Goal: Task Accomplishment & Management: Use online tool/utility

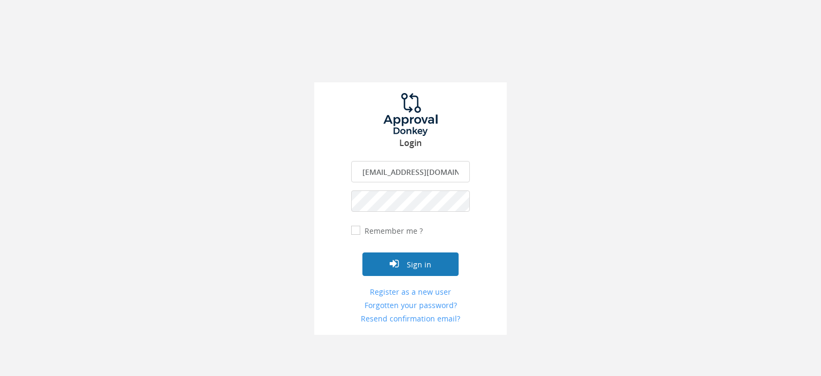
click at [409, 262] on button "Sign in" at bounding box center [410, 264] width 96 height 24
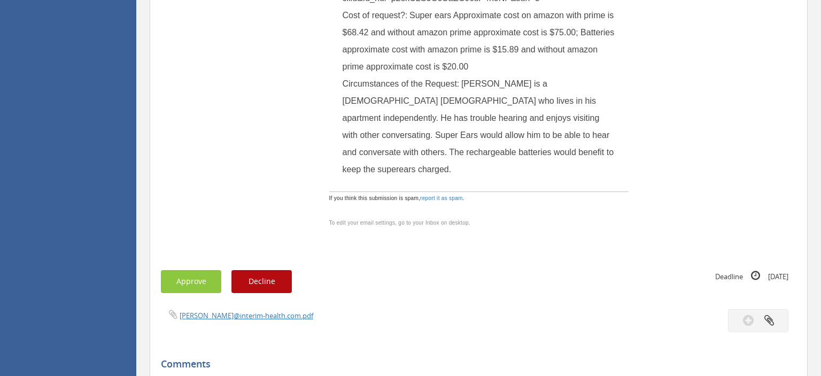
scroll to position [847, 0]
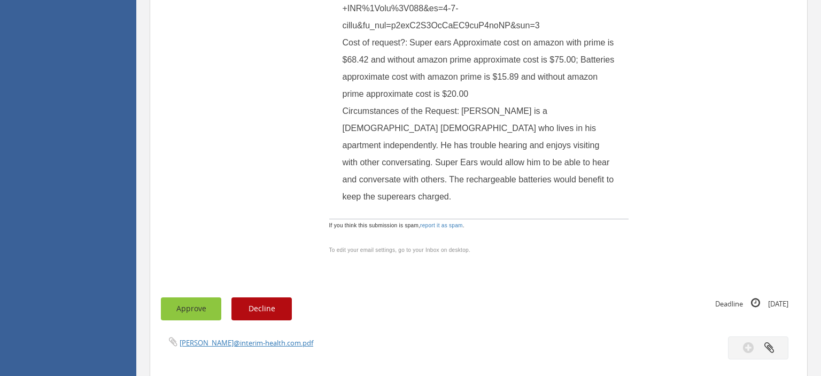
click at [190, 297] on button "Approve" at bounding box center [191, 308] width 60 height 23
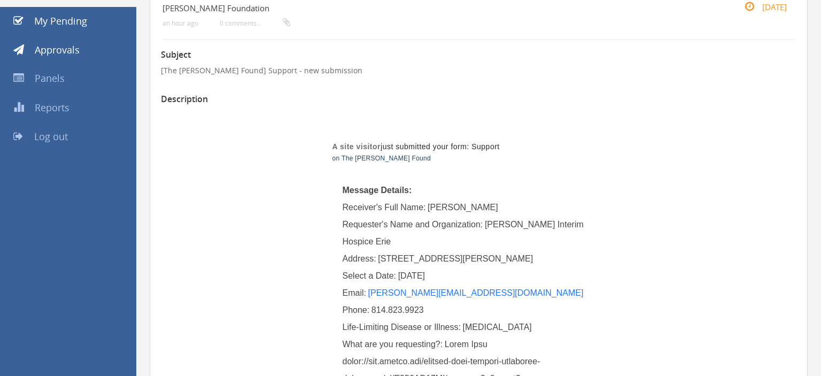
scroll to position [56, 0]
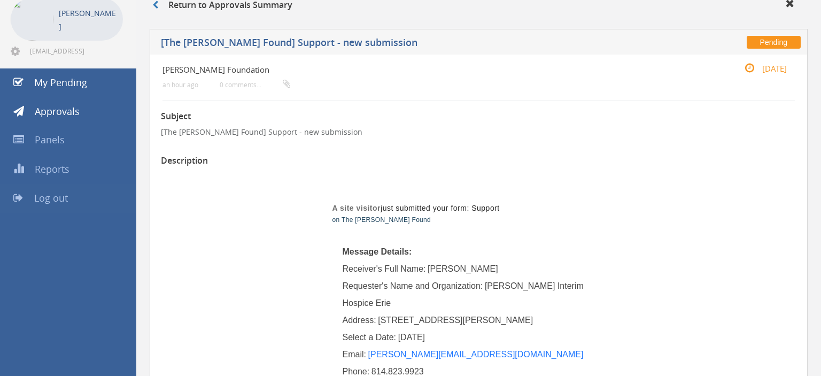
click at [61, 198] on span "Log out" at bounding box center [51, 197] width 34 height 13
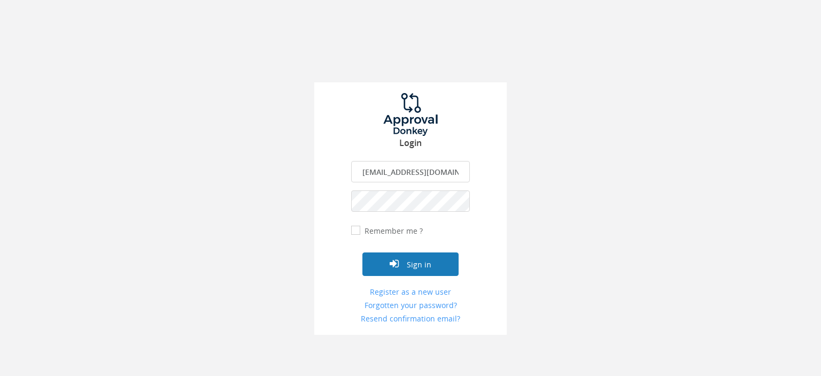
click at [426, 264] on button "Sign in" at bounding box center [410, 264] width 96 height 24
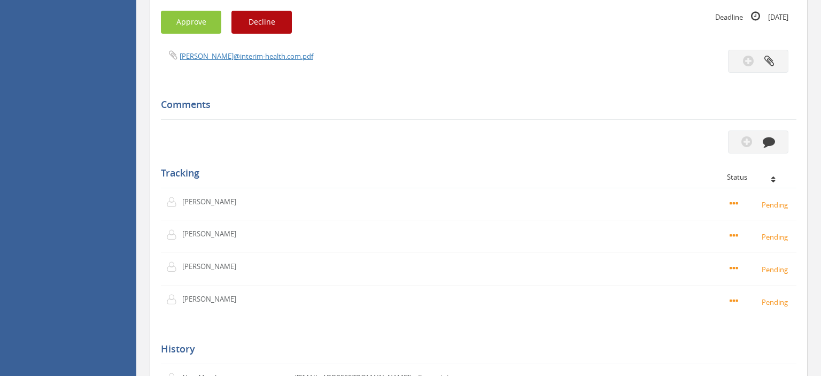
scroll to position [677, 0]
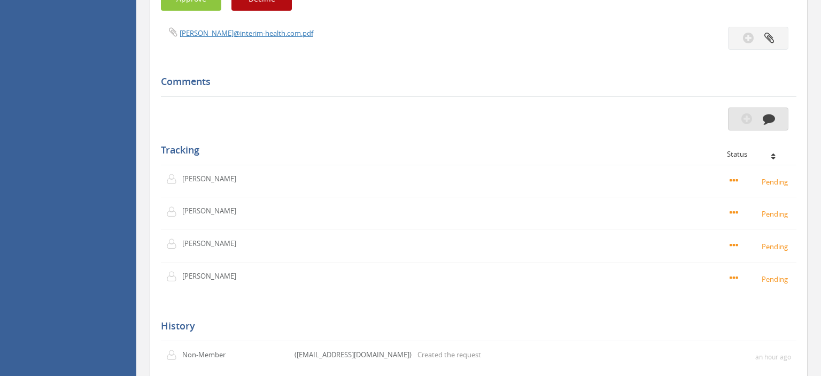
click at [772, 125] on icon "button" at bounding box center [769, 118] width 12 height 12
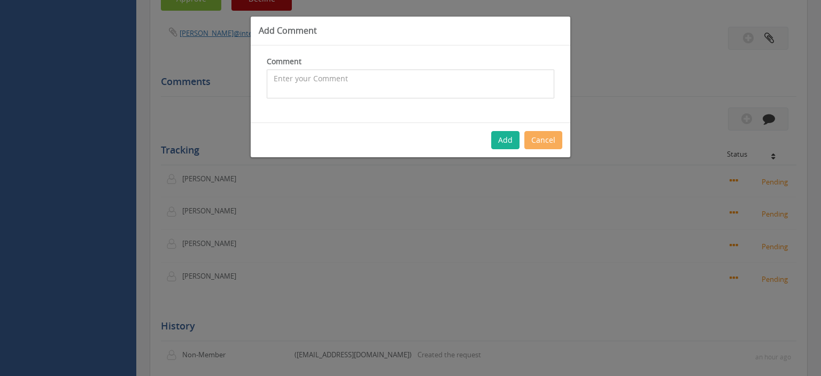
click at [351, 81] on textarea at bounding box center [411, 83] width 288 height 29
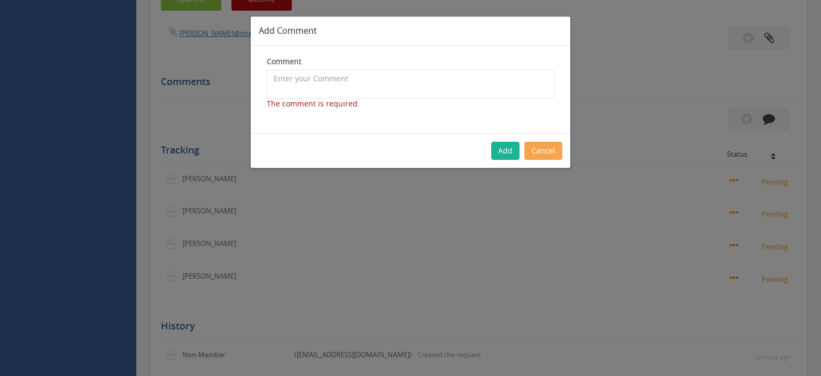
click at [553, 137] on div "Add Cancel" at bounding box center [411, 150] width 320 height 35
click at [548, 150] on button "Cancel" at bounding box center [543, 151] width 38 height 18
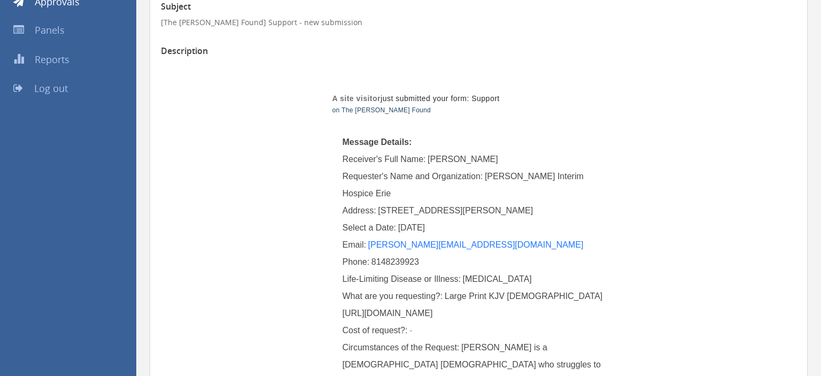
scroll to position [169, 0]
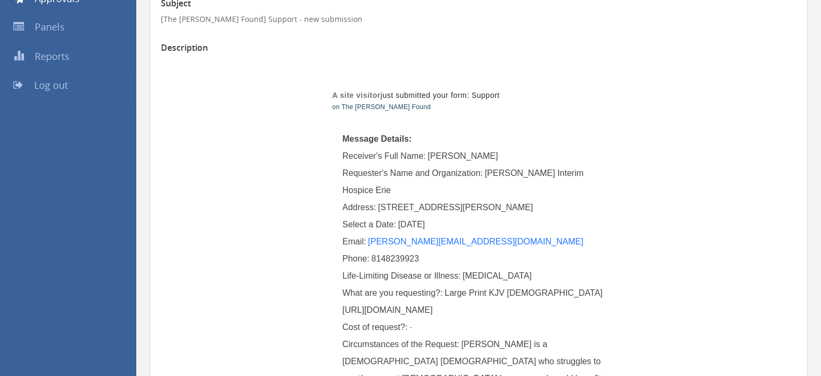
click at [38, 84] on span "Log out" at bounding box center [51, 85] width 34 height 13
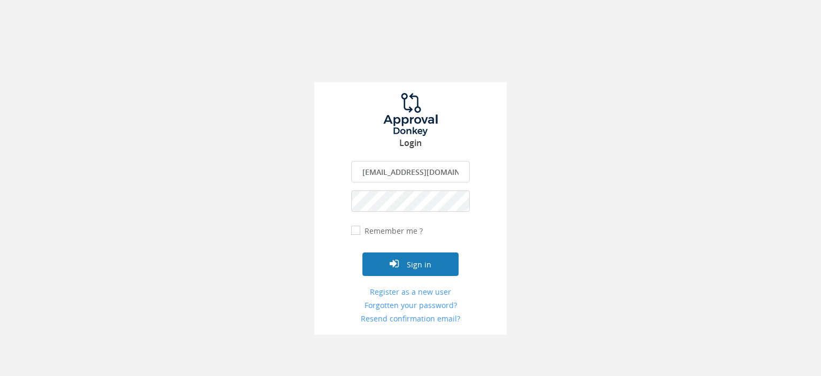
click at [415, 263] on button "Sign in" at bounding box center [410, 264] width 96 height 24
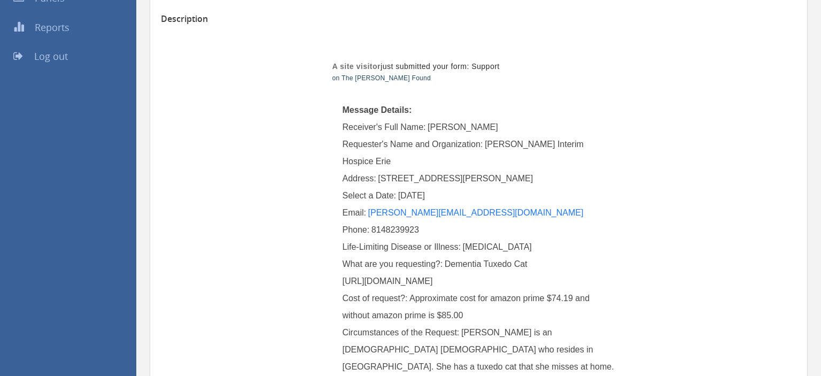
scroll to position [169, 0]
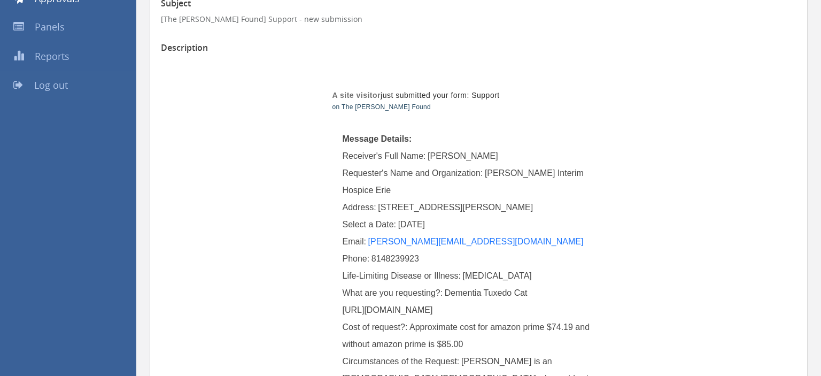
click at [42, 84] on span "Log out" at bounding box center [51, 85] width 34 height 13
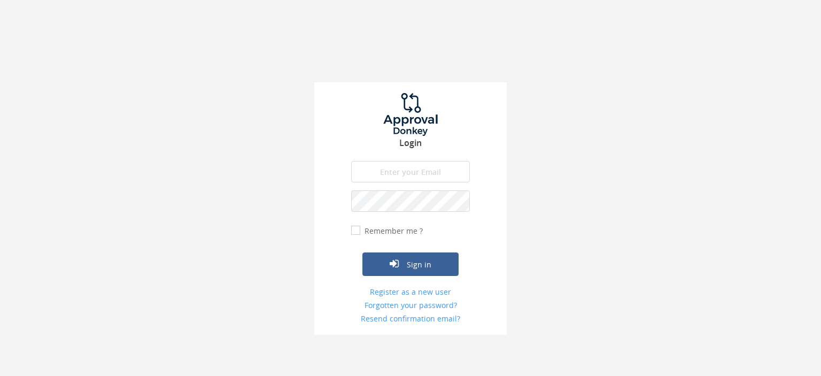
type input "[EMAIL_ADDRESS][DOMAIN_NAME]"
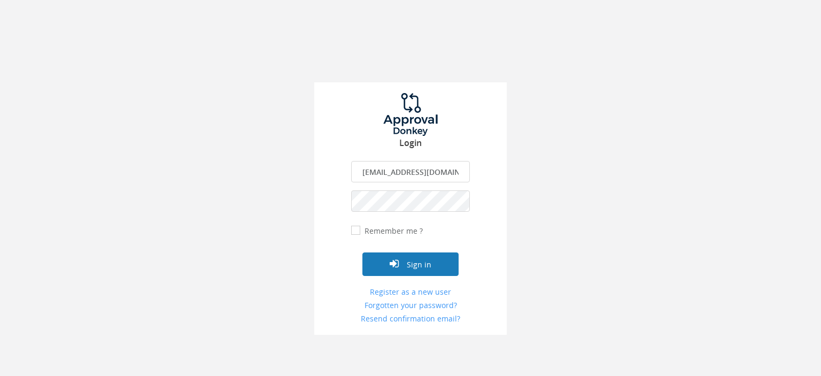
click at [419, 260] on button "Sign in" at bounding box center [410, 264] width 96 height 24
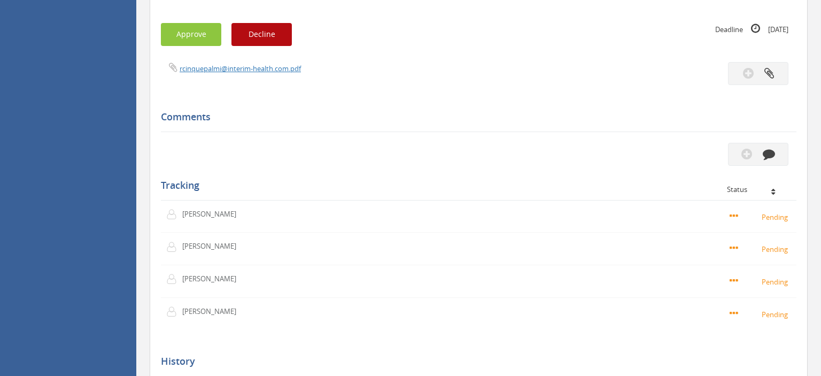
scroll to position [677, 0]
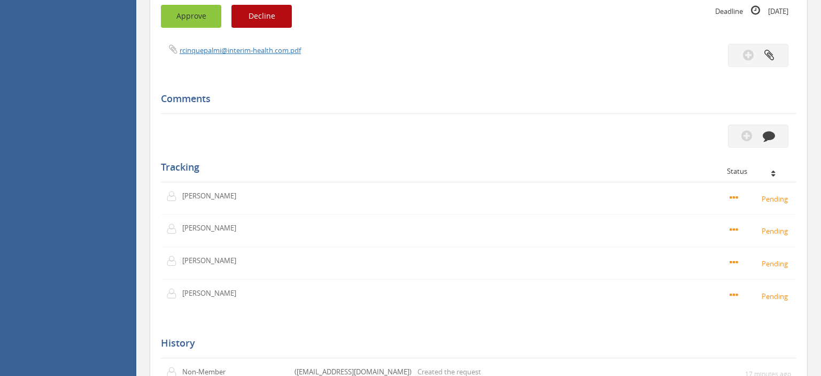
click at [187, 28] on button "Approve" at bounding box center [191, 16] width 60 height 23
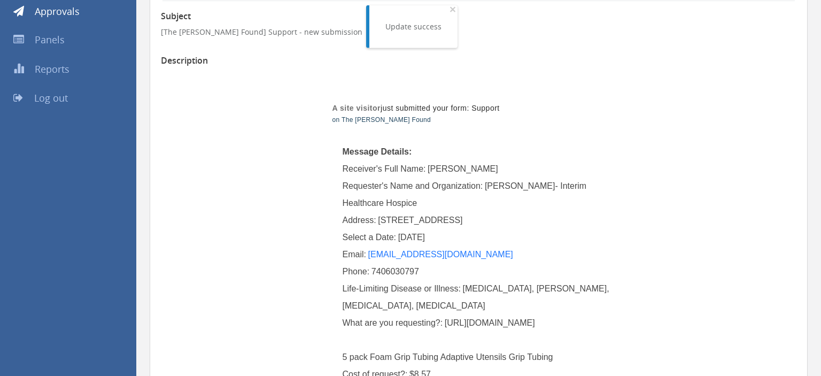
scroll to position [113, 0]
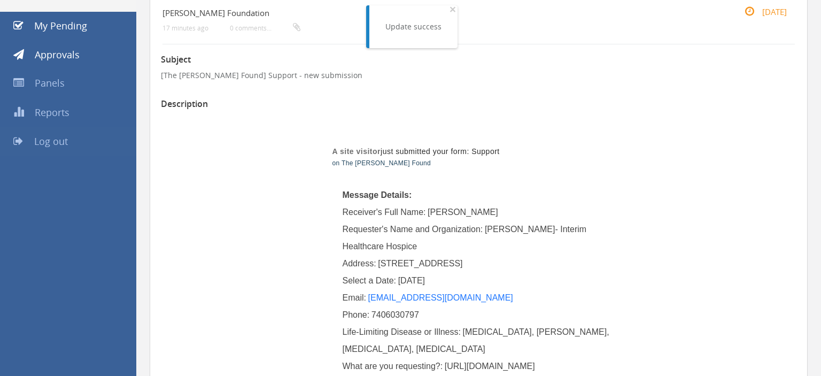
click at [63, 141] on span "Log out" at bounding box center [51, 141] width 34 height 13
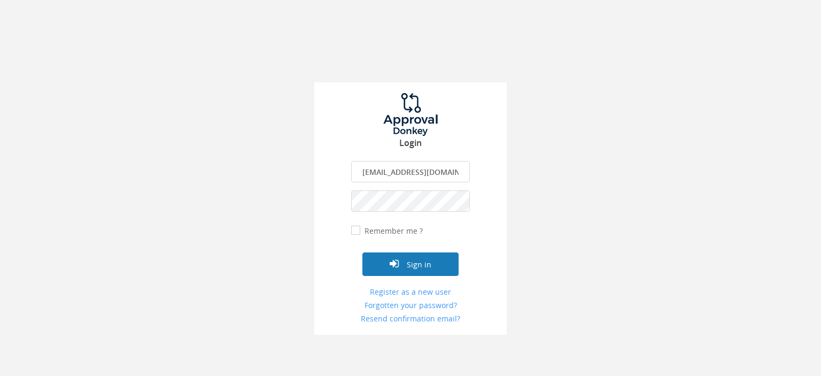
click at [424, 268] on button "Sign in" at bounding box center [410, 264] width 96 height 24
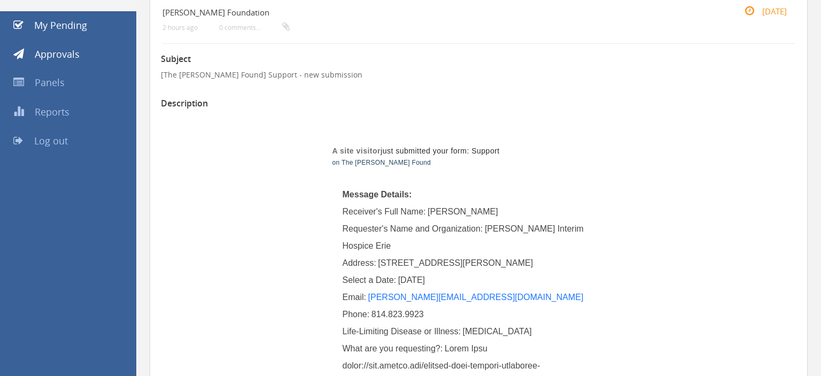
scroll to position [113, 0]
click at [57, 140] on span "Log out" at bounding box center [51, 141] width 34 height 13
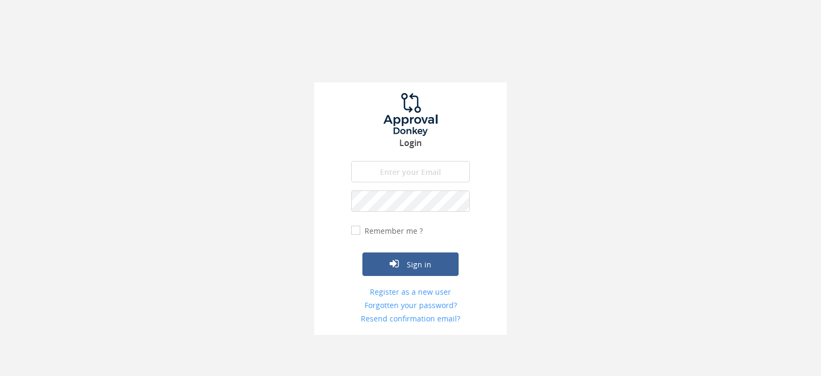
type input "[EMAIL_ADDRESS][DOMAIN_NAME]"
